Goal: Task Accomplishment & Management: Manage account settings

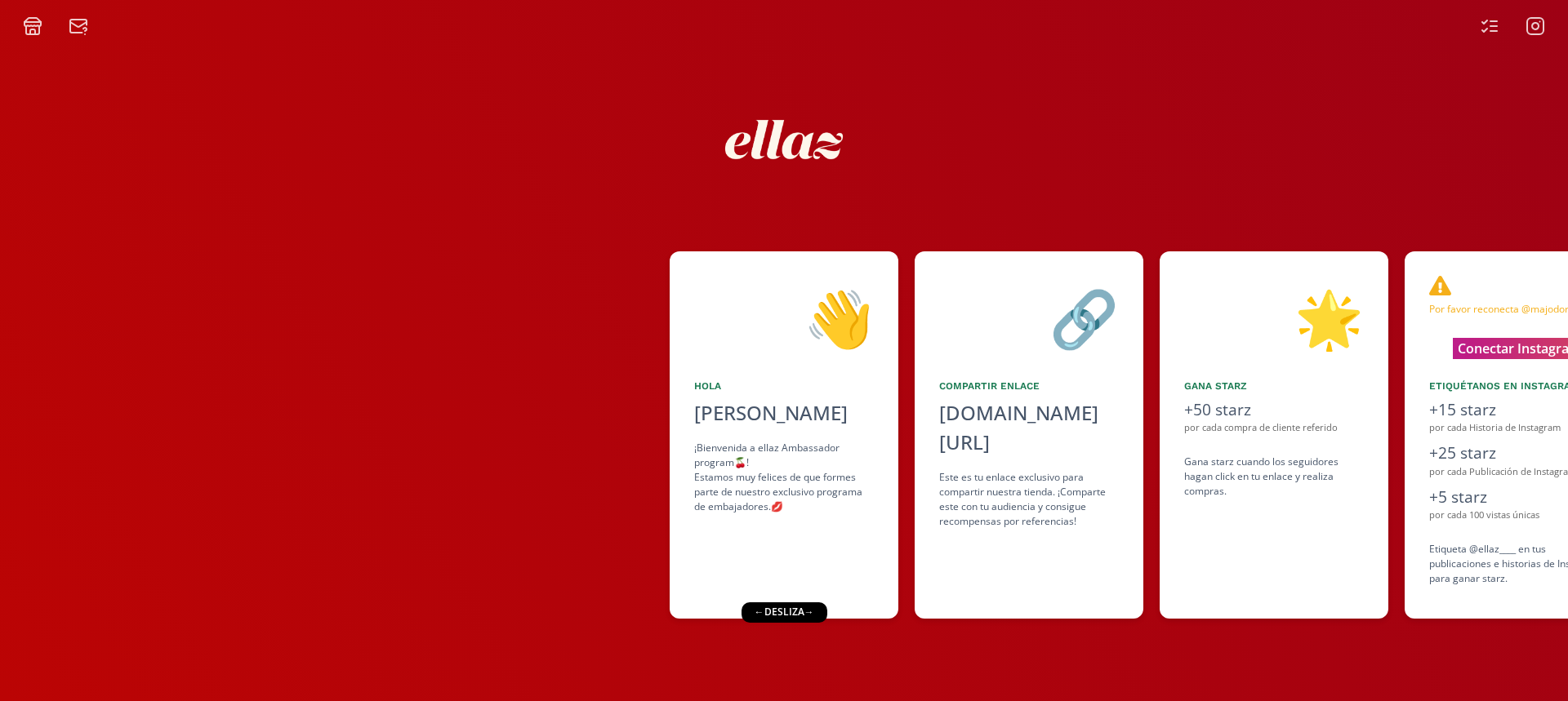
drag, startPoint x: 1153, startPoint y: 138, endPoint x: 1046, endPoint y: 174, distance: 112.9
click at [663, 218] on div at bounding box center [784, 139] width 979 height 173
click at [1118, 161] on div at bounding box center [784, 139] width 979 height 173
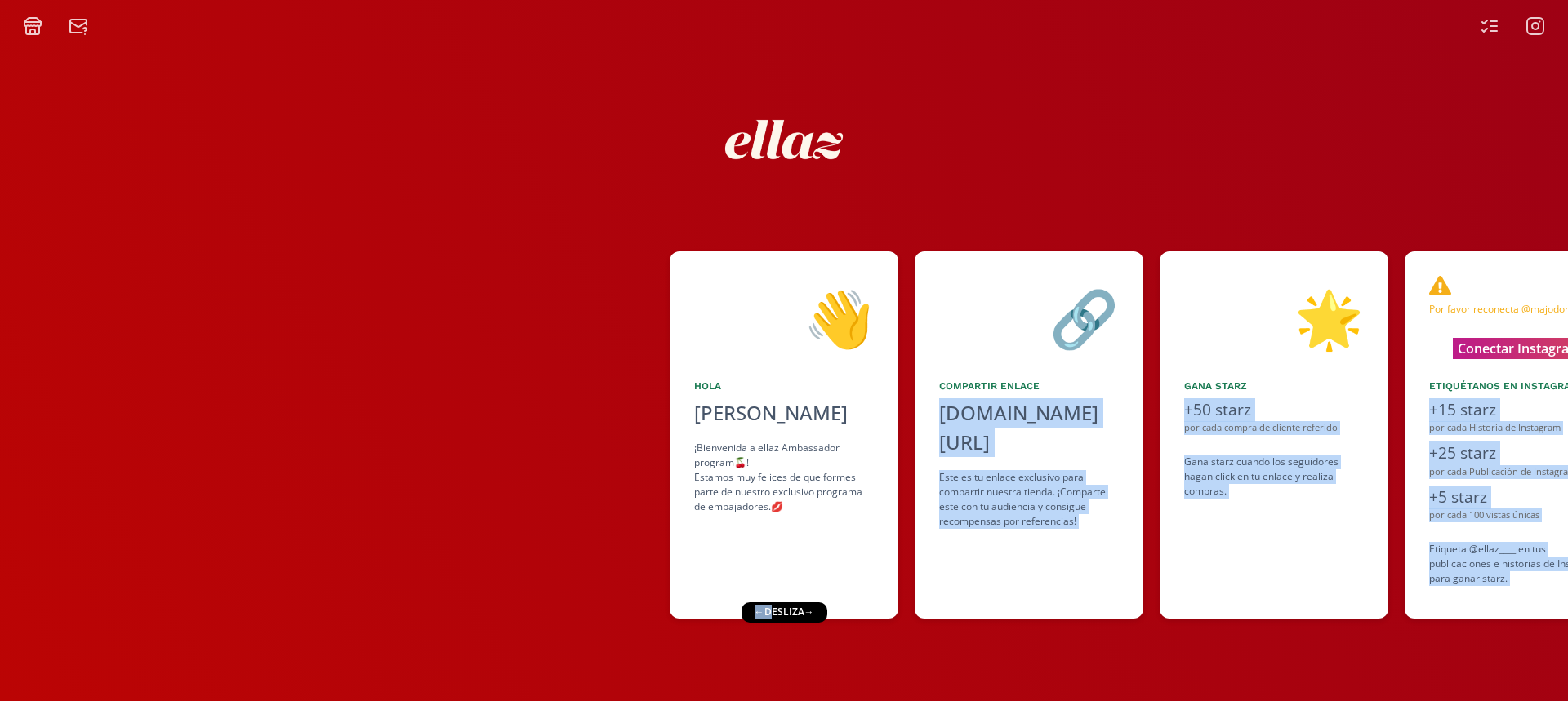
drag, startPoint x: 771, startPoint y: 615, endPoint x: 900, endPoint y: 610, distance: 129.1
click at [900, 610] on div "👋 [PERSON_NAME] ¡Bienvenida a ellaz Ambassador program🍒! Estamos muy felices de…" at bounding box center [784, 369] width 1568 height 665
click at [810, 660] on div "👋 [PERSON_NAME] ¡Bienvenida a ellaz Ambassador program🍒! Estamos muy felices de…" at bounding box center [784, 369] width 1568 height 665
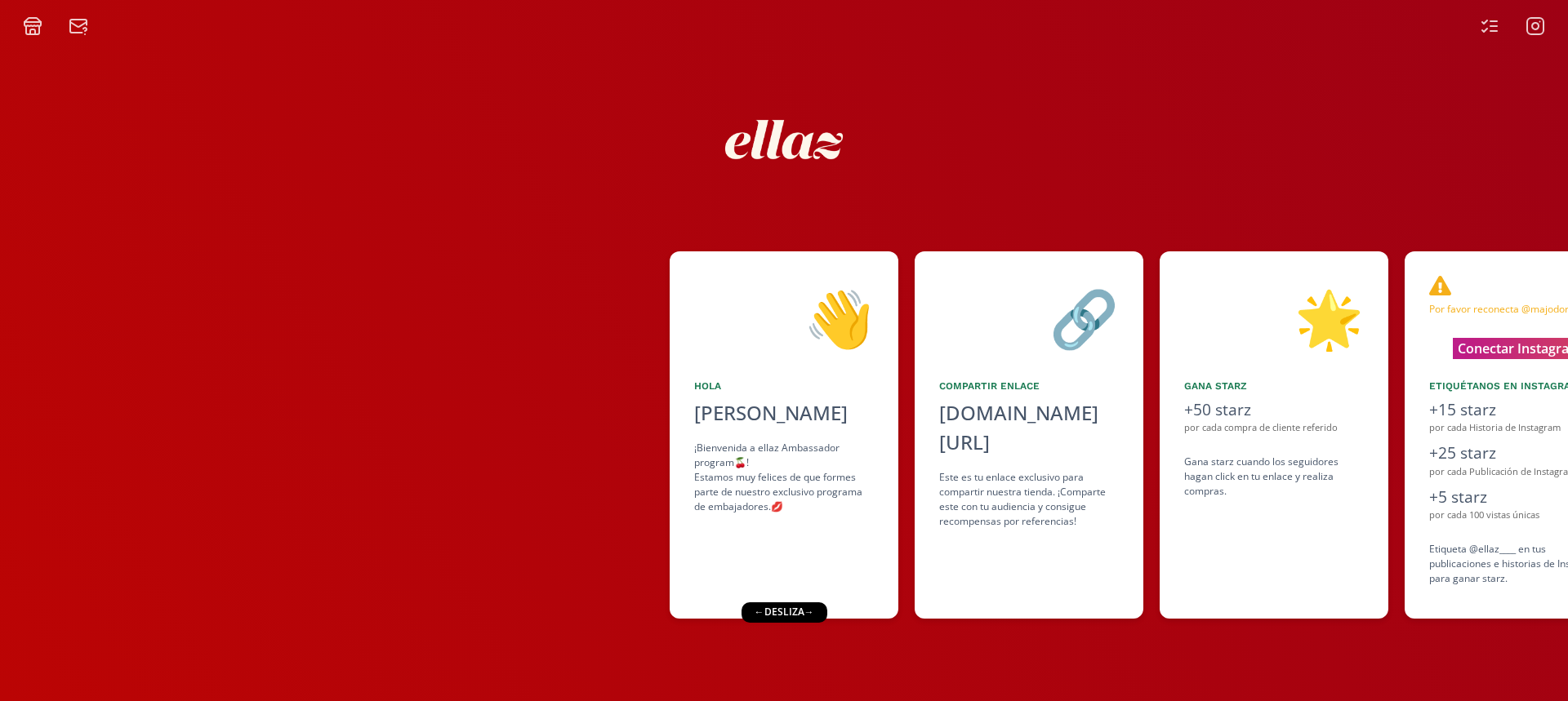
drag, startPoint x: 1223, startPoint y: 176, endPoint x: 848, endPoint y: 213, distance: 376.8
click at [848, 213] on div at bounding box center [784, 139] width 979 height 173
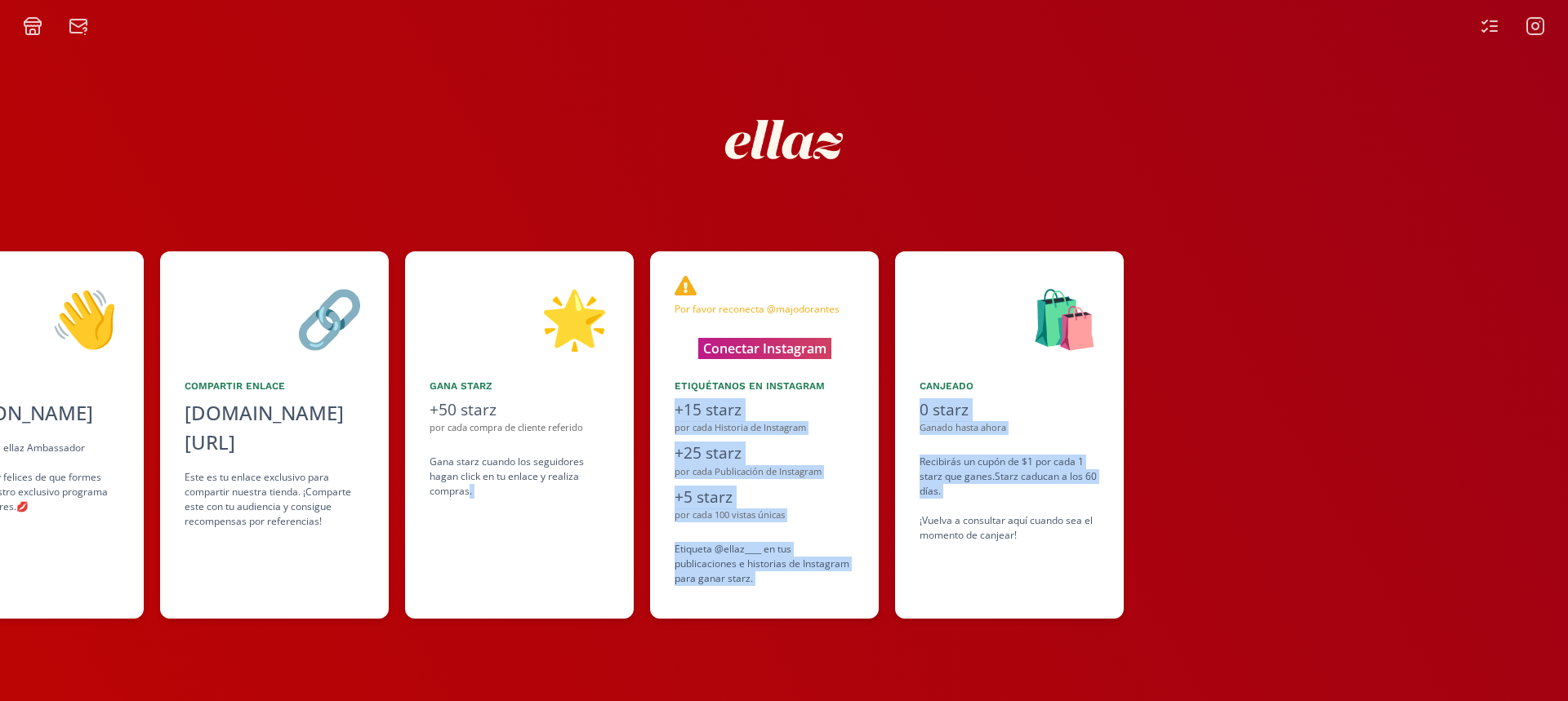
drag, startPoint x: 1306, startPoint y: 521, endPoint x: 1055, endPoint y: 505, distance: 251.5
click at [1055, 505] on div "👋 [PERSON_NAME] ¡Bienvenida a ellaz Ambassador program🍒! Estamos muy felices de…" at bounding box center [784, 435] width 1568 height 384
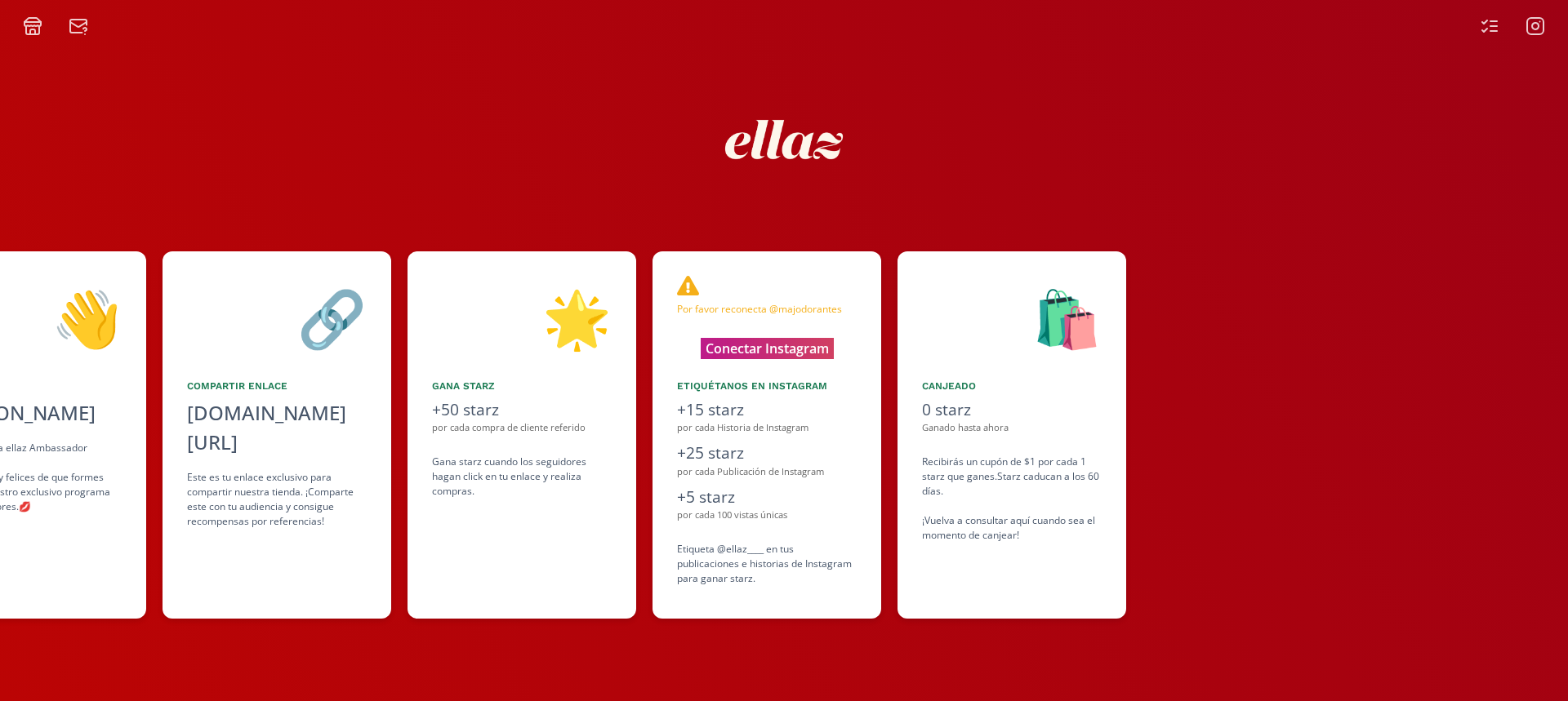
click at [1044, 564] on div "🛍️ Canjeado 0 starz Ganado hasta ahora Recibirás un cupón de $1 por cada 1 star…" at bounding box center [1011, 435] width 229 height 367
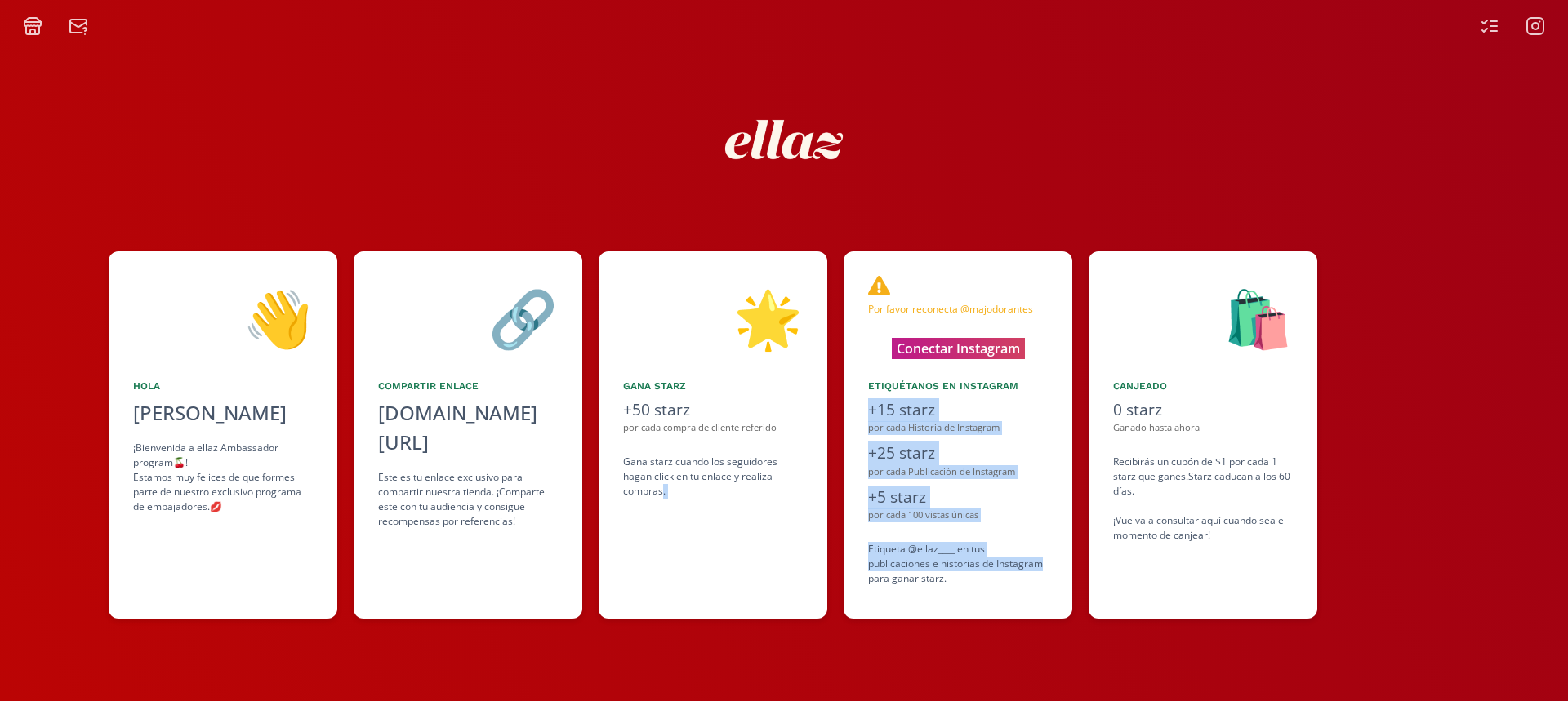
scroll to position [0, 556]
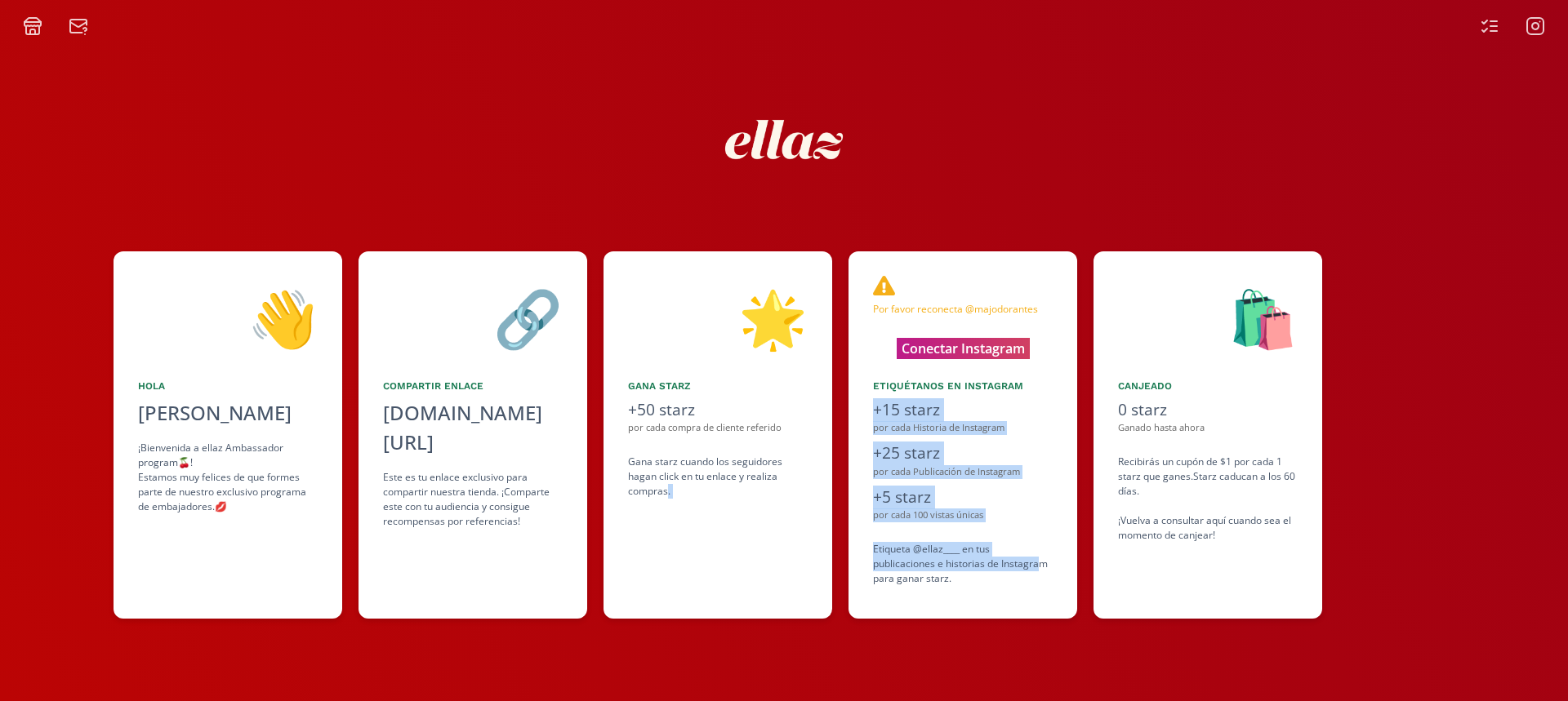
drag, startPoint x: 978, startPoint y: 564, endPoint x: 1043, endPoint y: 563, distance: 65.0
click at [1043, 563] on div "👋 [PERSON_NAME] ¡Bienvenida a ellaz Ambassador program🍒! Estamos muy felices de…" at bounding box center [784, 435] width 1568 height 384
